Goal: Task Accomplishment & Management: Manage account settings

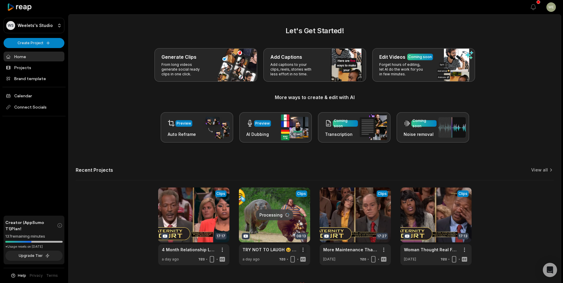
click at [304, 250] on html "WS Weelets's Studio Create Project Home Projects Brand template Calendar Connec…" at bounding box center [281, 141] width 563 height 283
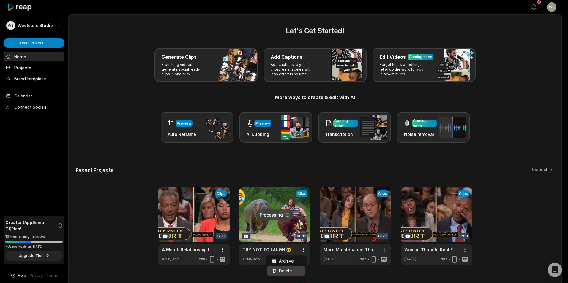
click at [292, 272] on div "Delete" at bounding box center [286, 271] width 38 height 10
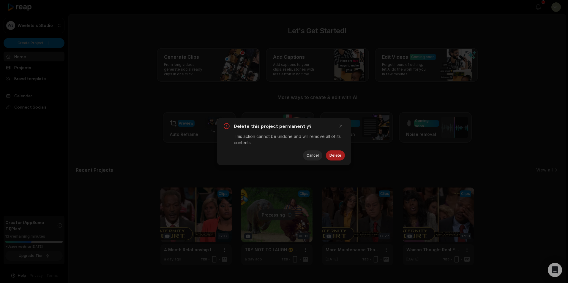
click at [333, 155] on button "Delete" at bounding box center [335, 156] width 19 height 10
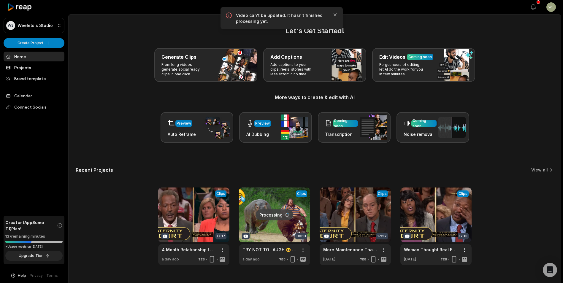
click at [304, 251] on html "WS Weelets's Studio Create Project Home Projects Brand template Calendar Connec…" at bounding box center [281, 141] width 563 height 283
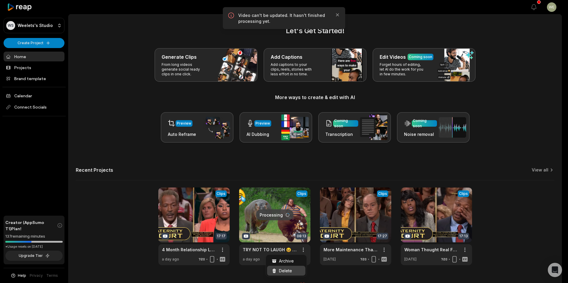
click at [286, 274] on span "Delete" at bounding box center [285, 271] width 13 height 6
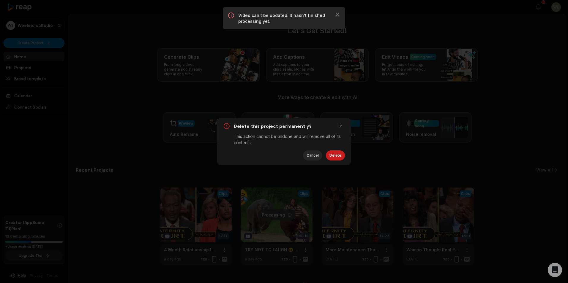
click at [337, 154] on button "Delete" at bounding box center [335, 156] width 19 height 10
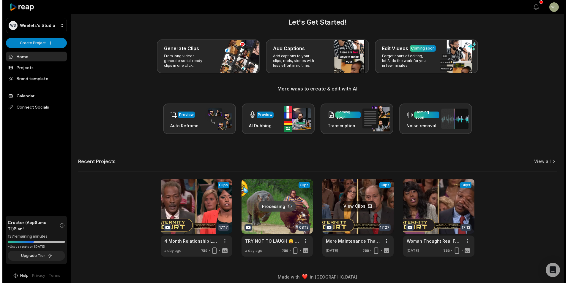
scroll to position [13, 0]
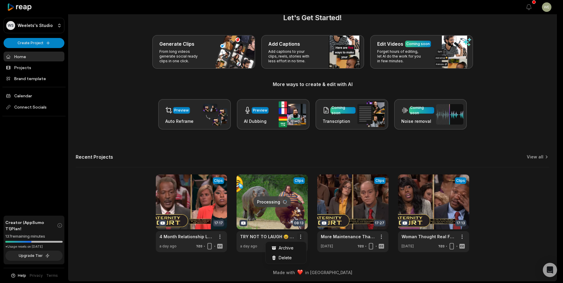
click at [305, 238] on html "WS Weelets's Studio Create Project Home Projects Brand template Calendar Connec…" at bounding box center [281, 128] width 563 height 283
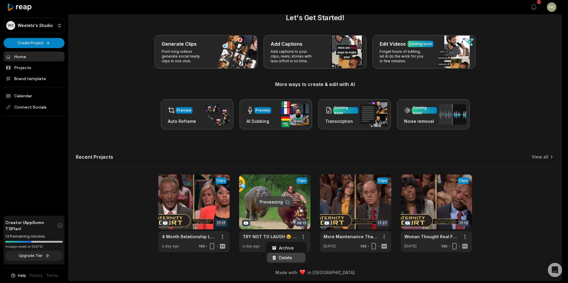
click at [288, 258] on span "Delete" at bounding box center [285, 258] width 13 height 6
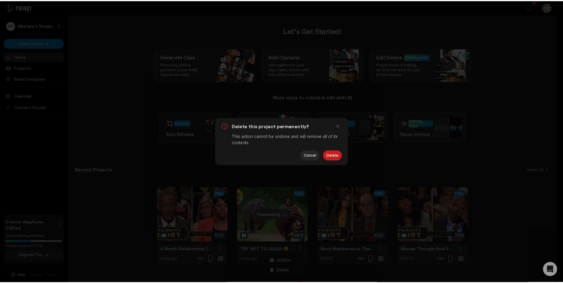
scroll to position [0, 0]
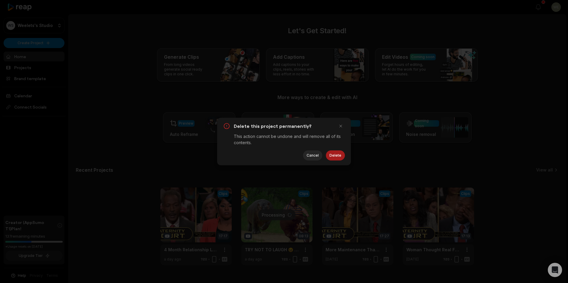
click at [340, 158] on button "Delete" at bounding box center [335, 156] width 19 height 10
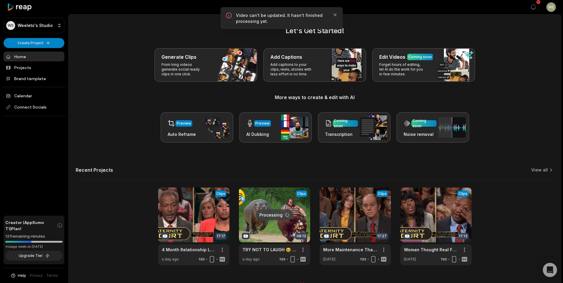
click at [558, 122] on div "Let's Get Started! Generate Clips From long videos generate social ready clips …" at bounding box center [315, 146] width 492 height 240
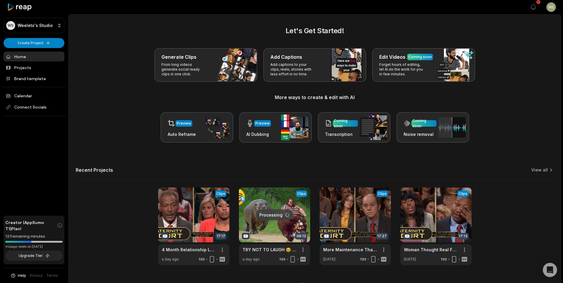
click at [304, 251] on html "WS Weelets's Studio Create Project Home Projects Brand template Calendar Connec…" at bounding box center [281, 141] width 563 height 283
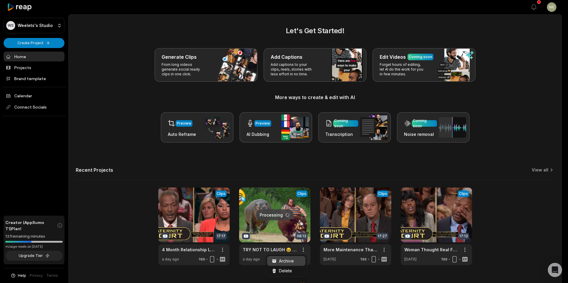
click at [289, 262] on span "Archive" at bounding box center [286, 261] width 15 height 6
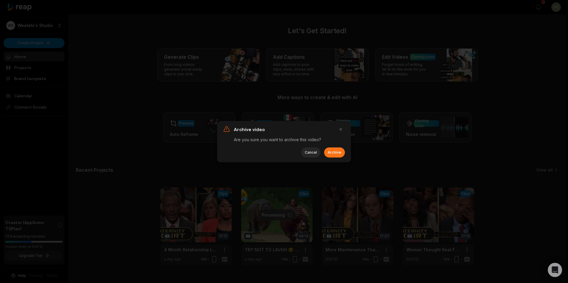
click at [343, 151] on button "Archive" at bounding box center [334, 153] width 21 height 10
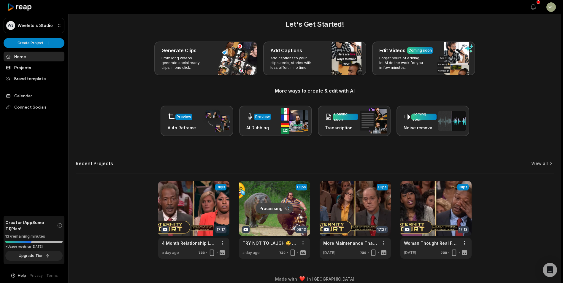
scroll to position [13, 0]
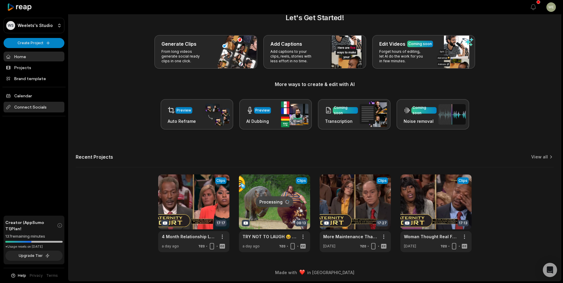
click at [42, 107] on span "Connect Socials" at bounding box center [34, 107] width 61 height 11
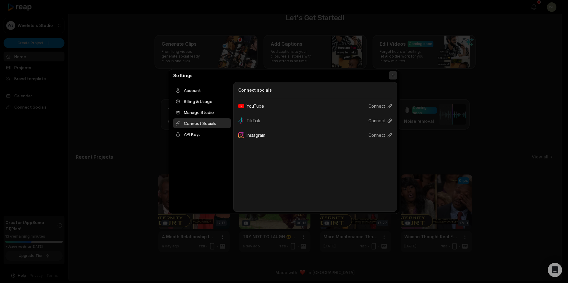
click at [395, 75] on button "button" at bounding box center [393, 75] width 8 height 8
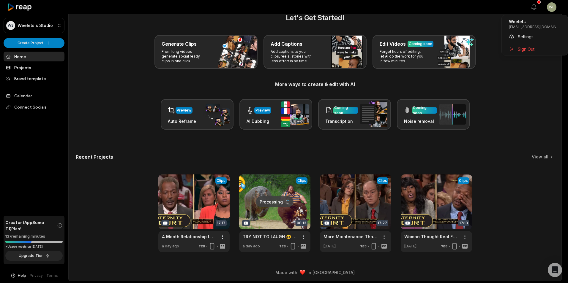
click at [549, 9] on html "WS Weelets's Studio Create Project Home Projects Brand template Calendar Connec…" at bounding box center [284, 128] width 568 height 283
click at [532, 39] on span "Settings" at bounding box center [525, 37] width 16 height 6
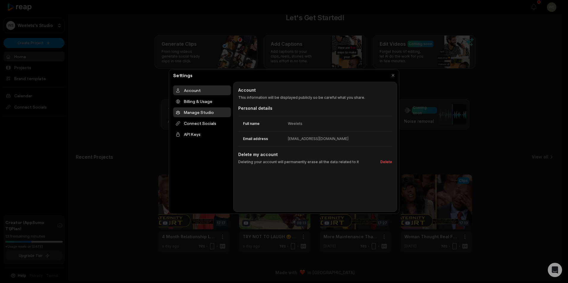
click at [201, 113] on div "Manage Studio" at bounding box center [202, 112] width 58 height 10
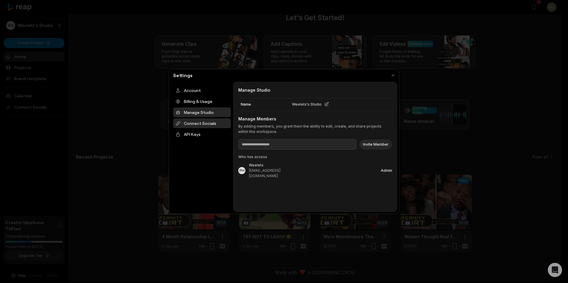
click at [201, 123] on div "Connect Socials" at bounding box center [202, 123] width 58 height 10
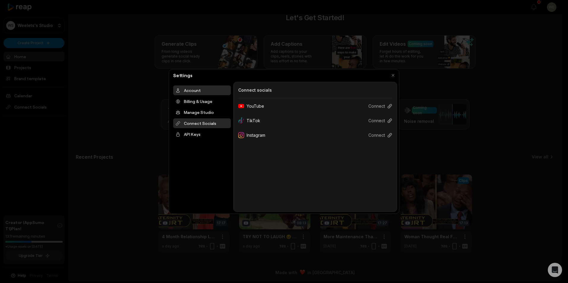
click at [196, 92] on div "Account" at bounding box center [202, 90] width 58 height 10
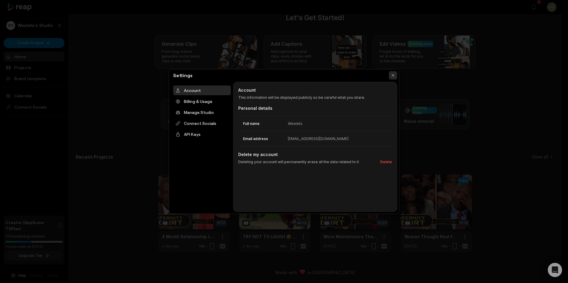
click at [394, 76] on button "button" at bounding box center [393, 75] width 8 height 8
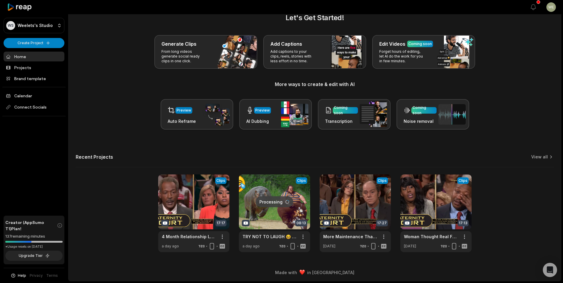
click at [28, 56] on link "Home" at bounding box center [34, 57] width 61 height 10
